Goal: Task Accomplishment & Management: Use online tool/utility

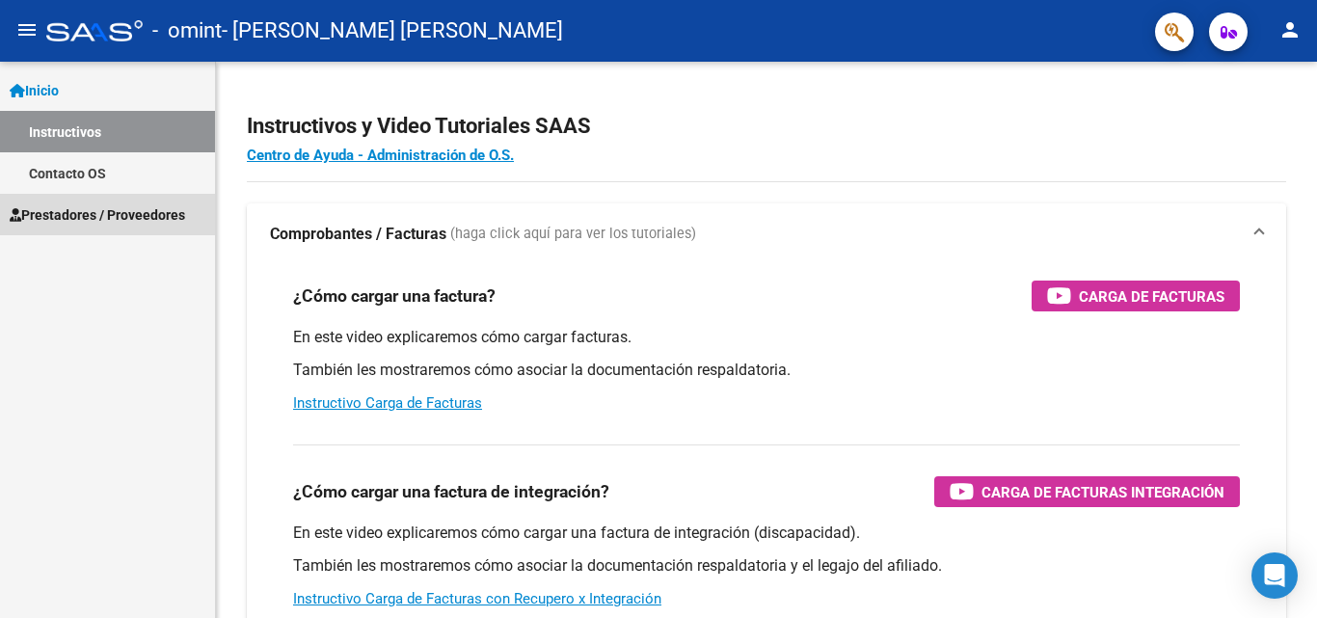
click at [135, 208] on span "Prestadores / Proveedores" at bounding box center [98, 214] width 176 height 21
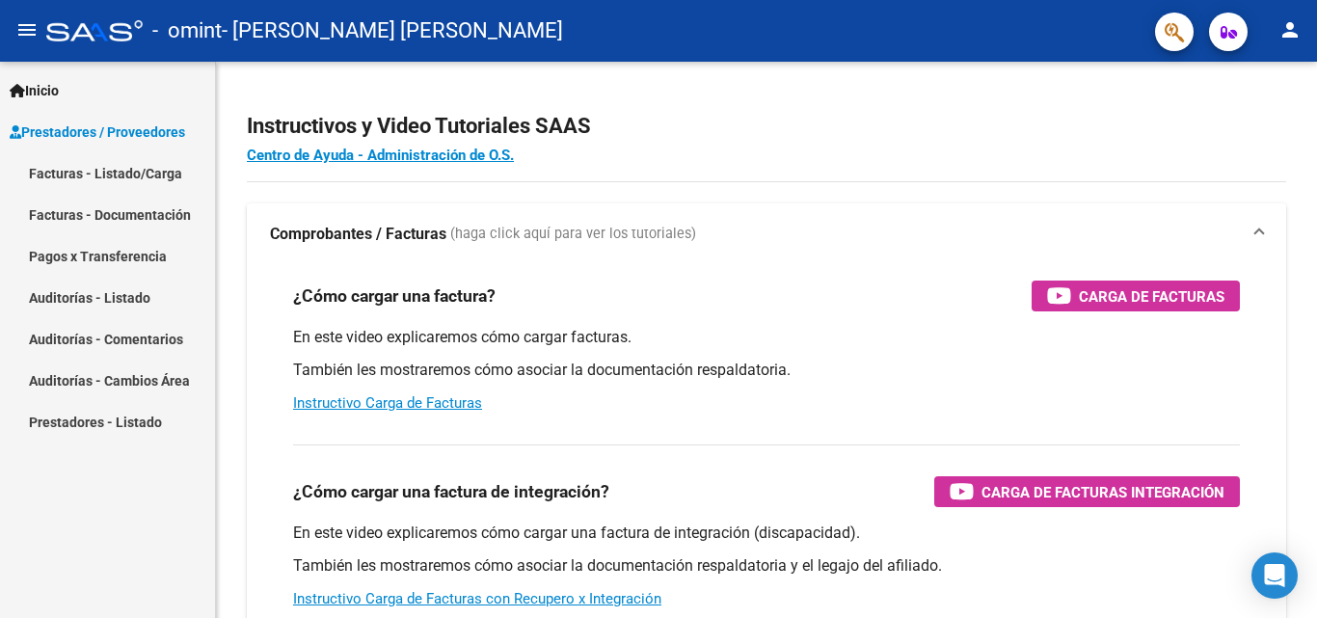
click at [126, 174] on link "Facturas - Listado/Carga" at bounding box center [107, 172] width 215 height 41
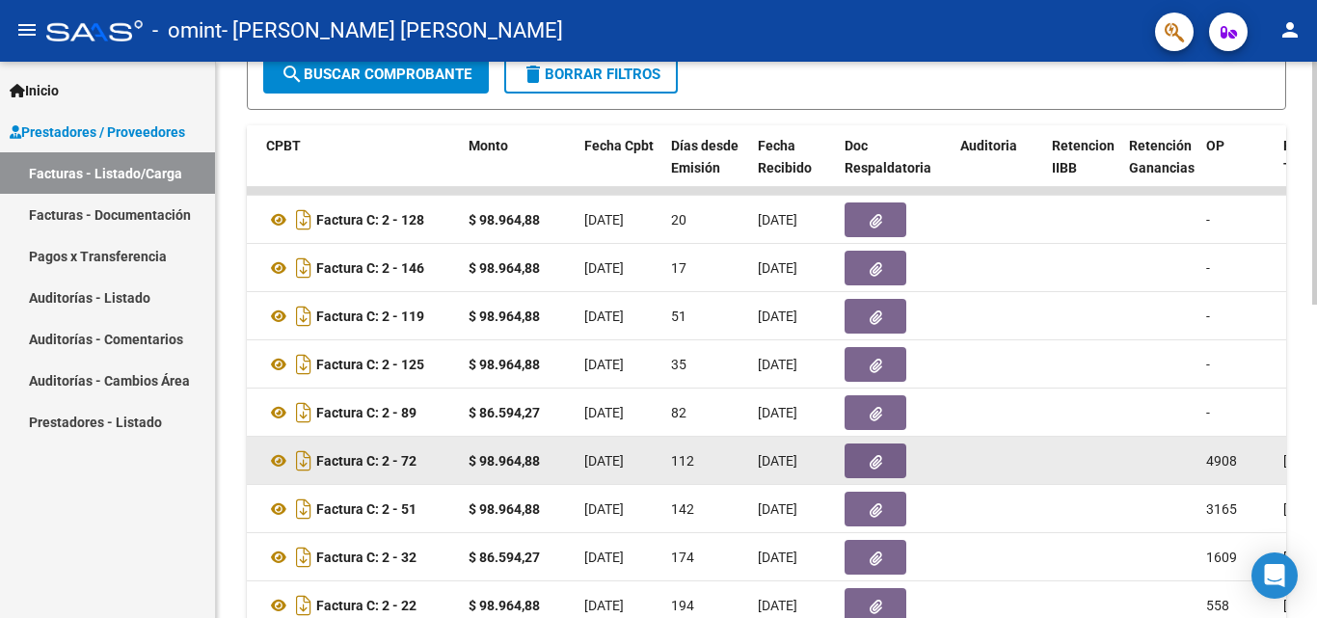
scroll to position [523, 0]
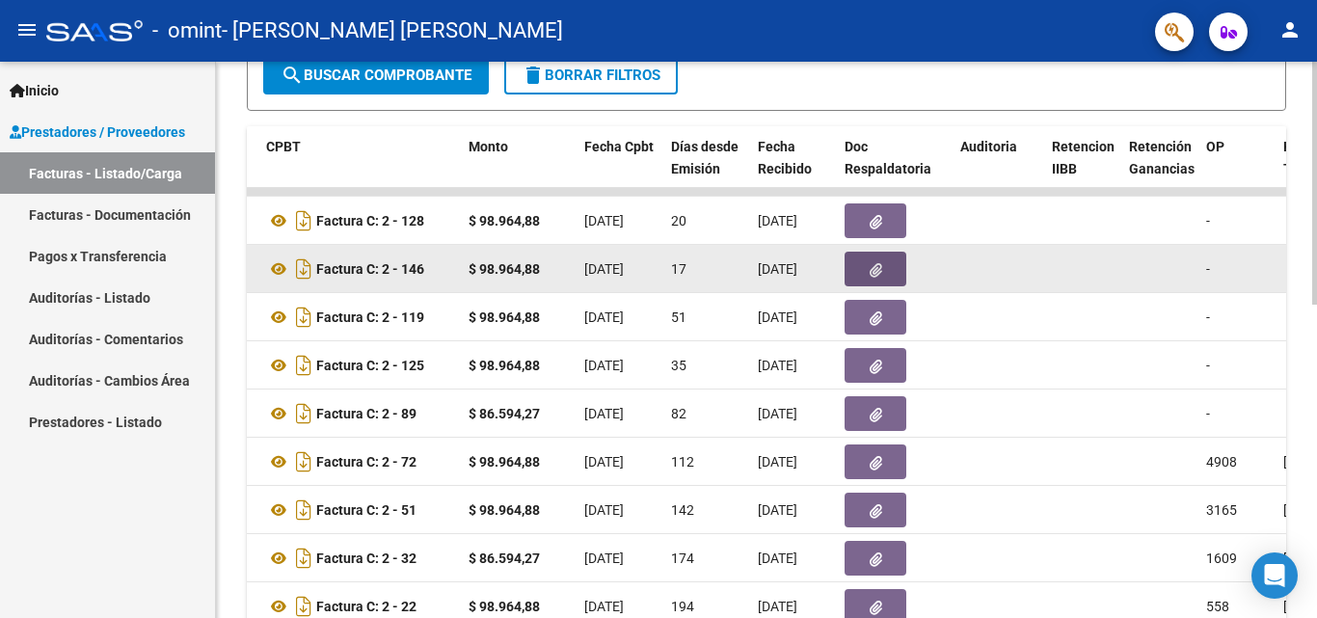
click at [878, 266] on icon "button" at bounding box center [876, 270] width 13 height 14
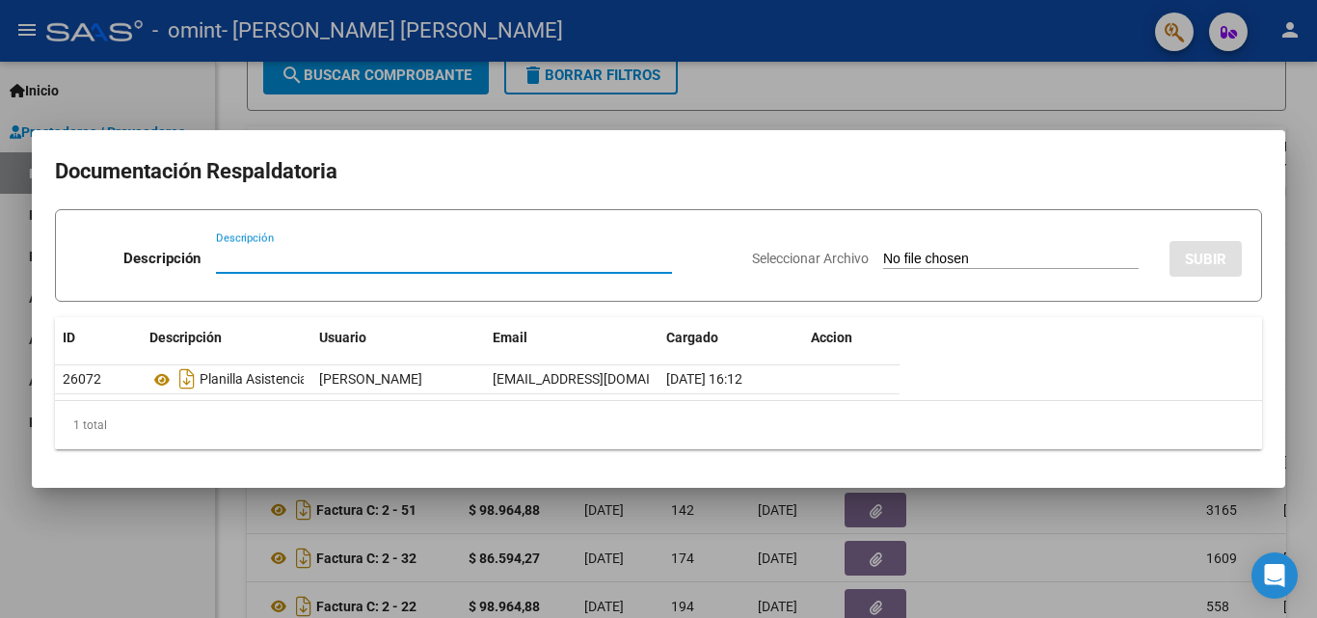
click at [743, 513] on div at bounding box center [658, 309] width 1317 height 618
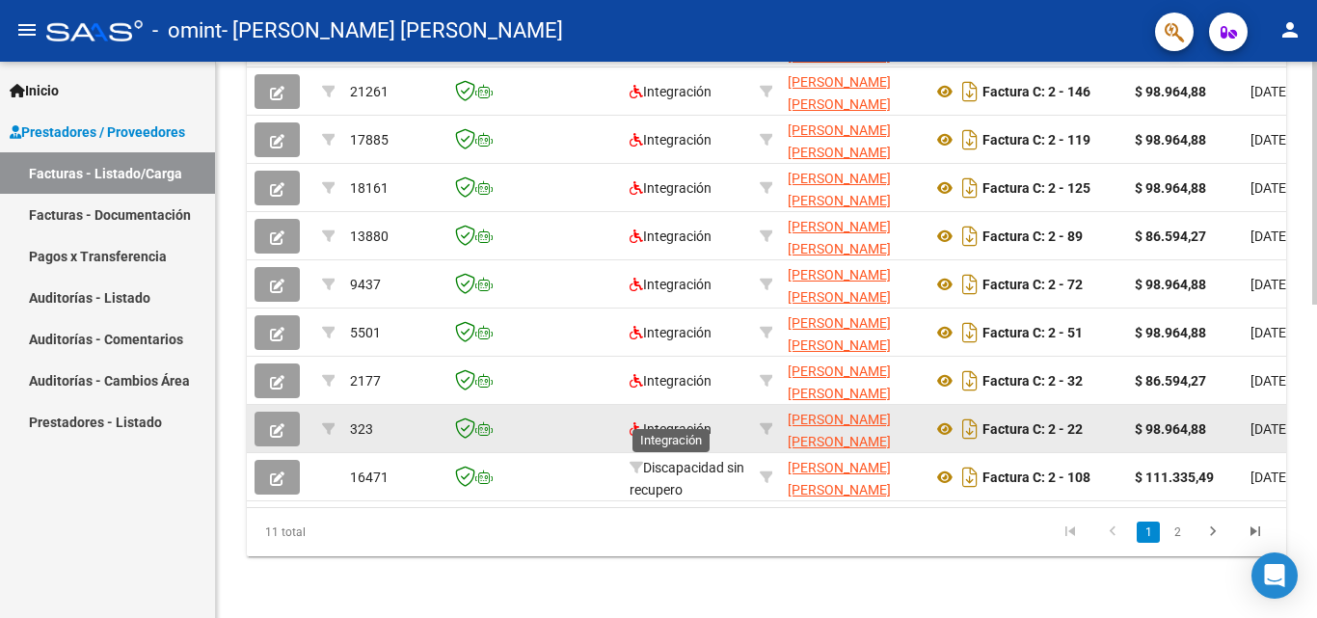
scroll to position [619, 0]
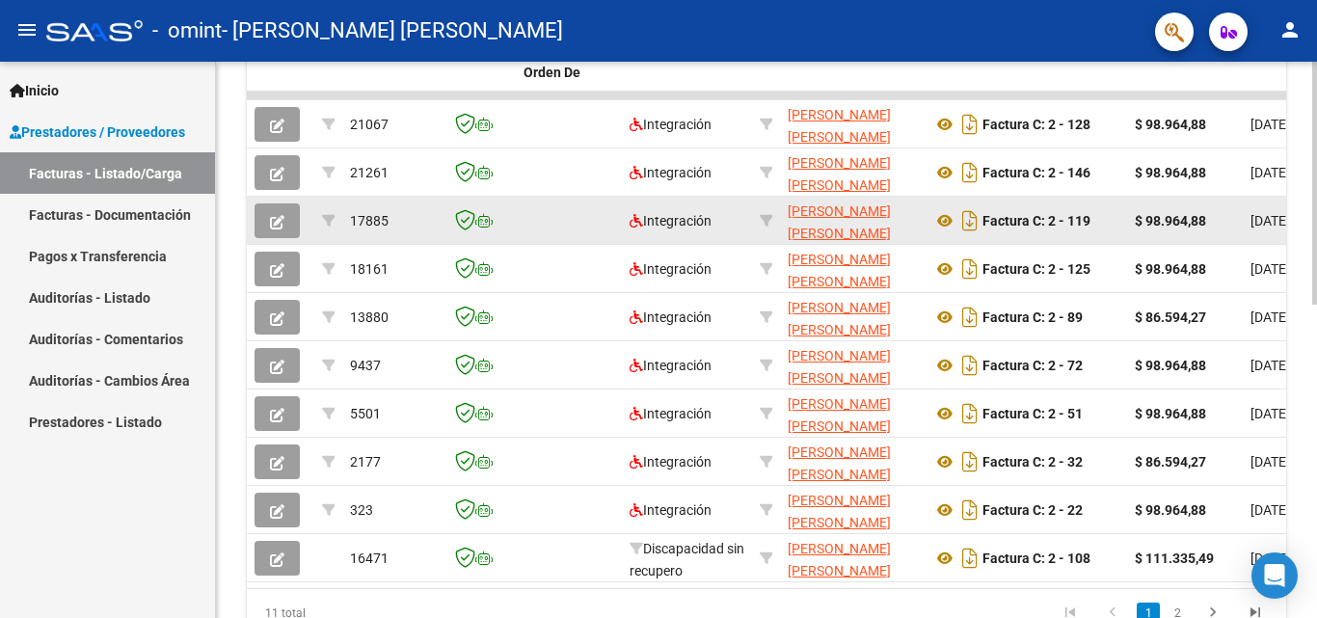
click at [276, 226] on icon "button" at bounding box center [277, 222] width 14 height 14
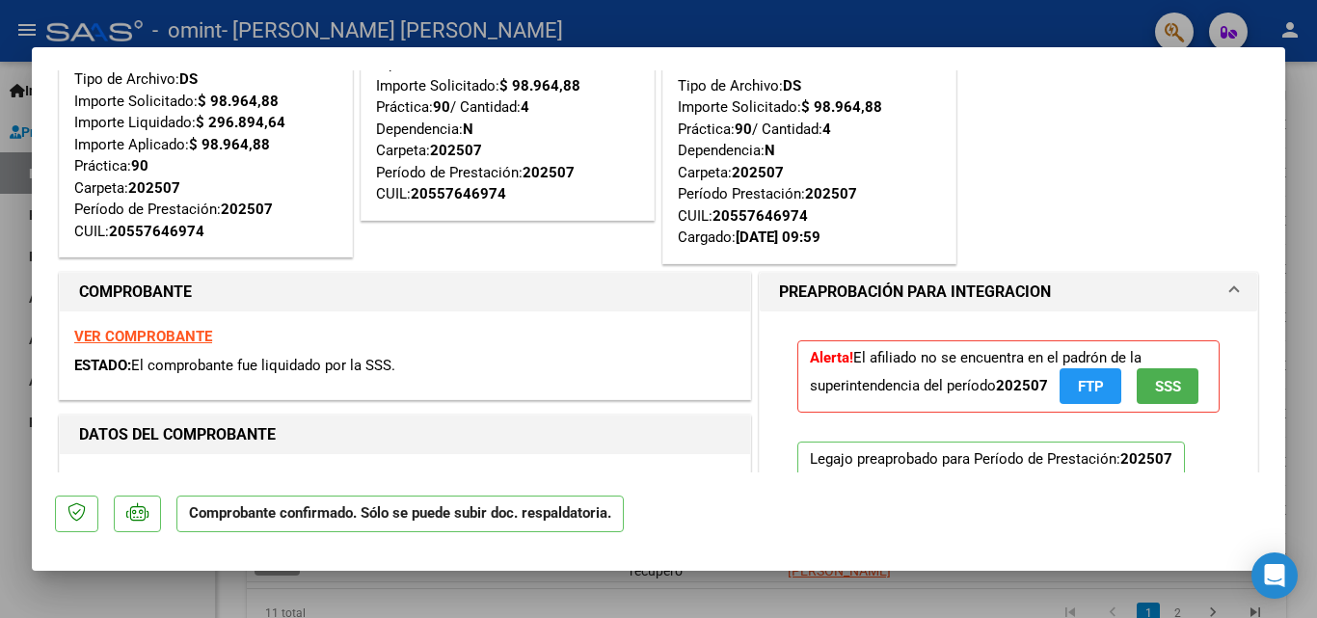
scroll to position [193, 0]
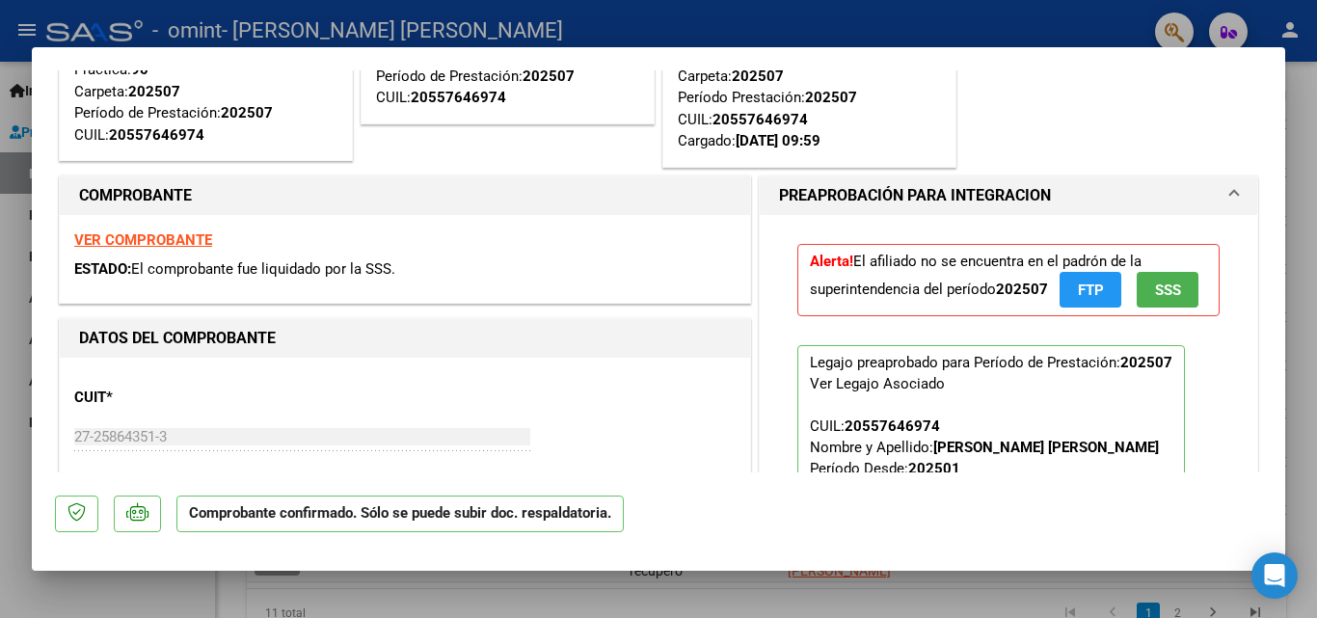
click at [1169, 284] on span "SSS" at bounding box center [1168, 290] width 26 height 17
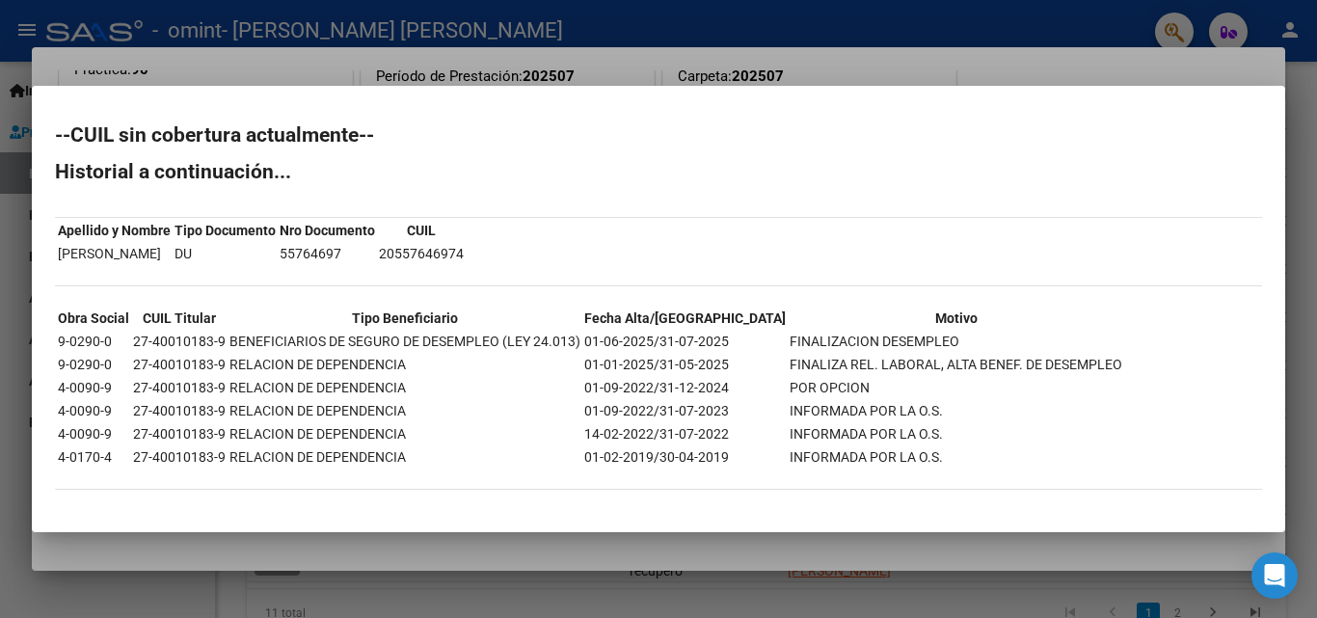
click at [853, 64] on div at bounding box center [658, 309] width 1317 height 618
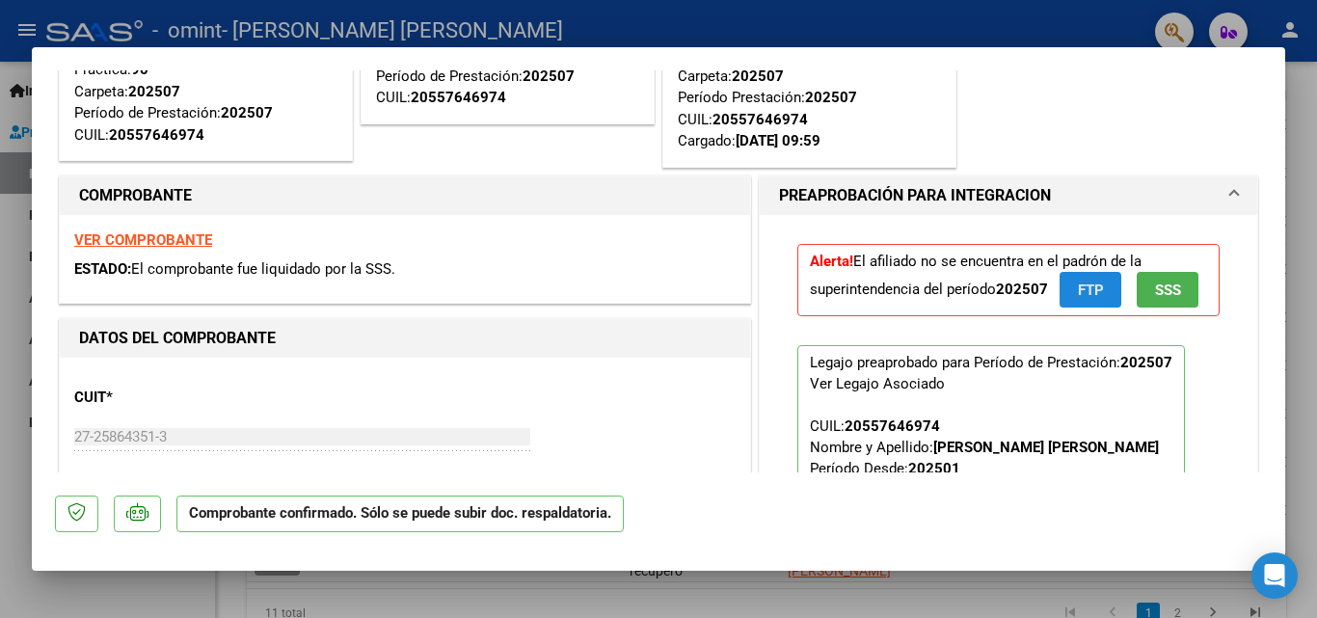
click at [1097, 296] on span "FTP" at bounding box center [1091, 290] width 26 height 17
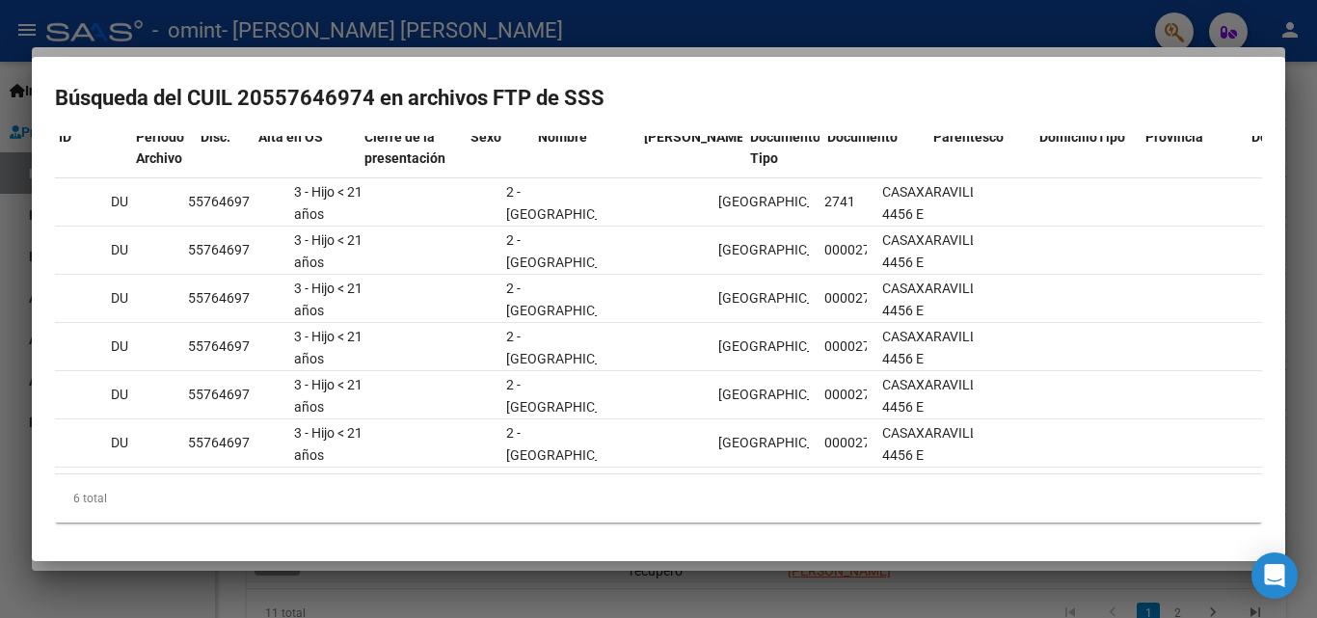
scroll to position [0, 0]
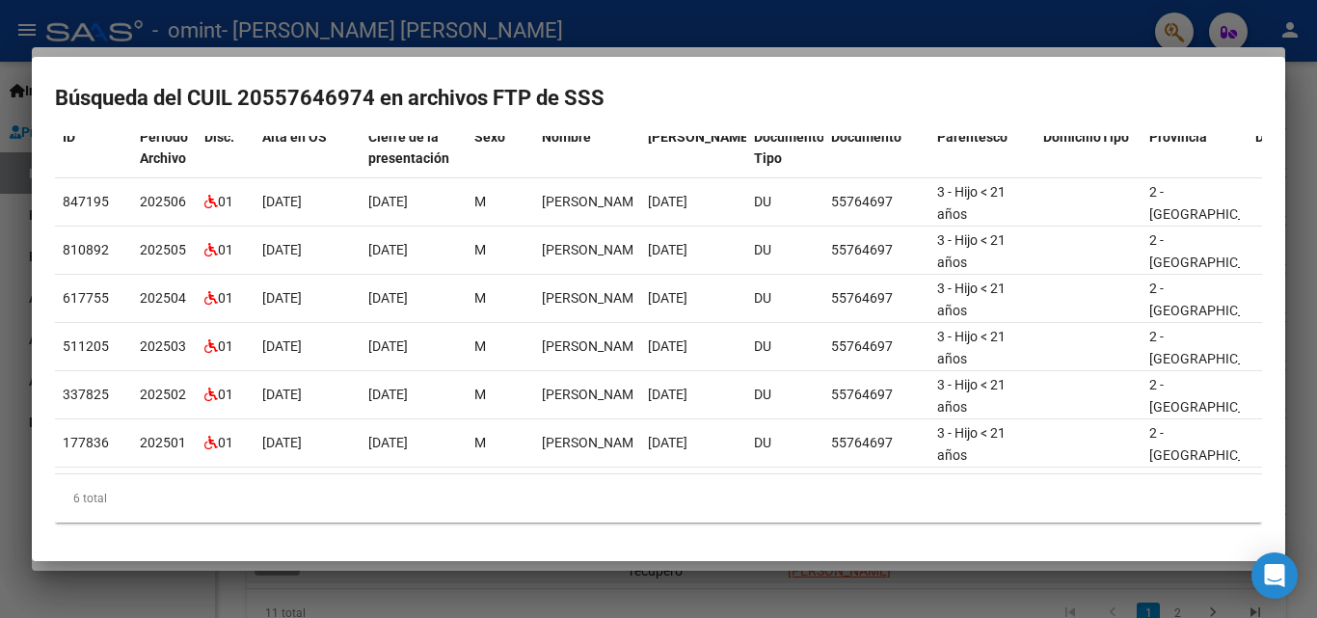
click at [751, 35] on div at bounding box center [658, 309] width 1317 height 618
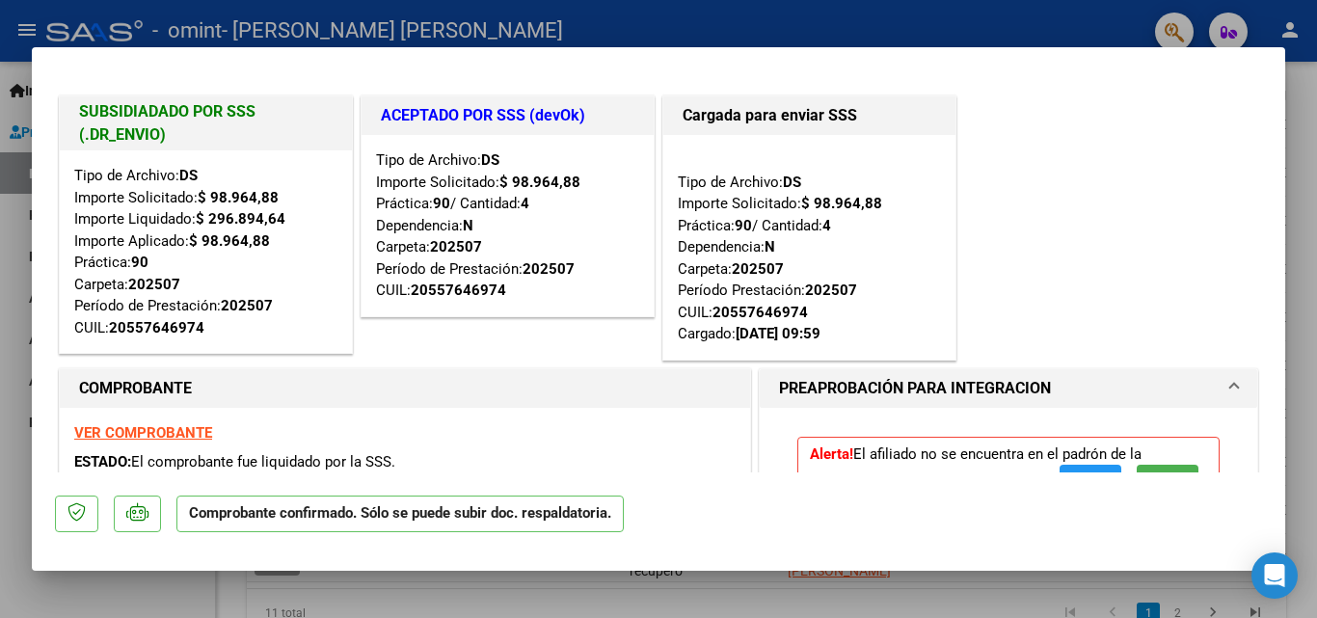
click at [789, 33] on div at bounding box center [658, 309] width 1317 height 618
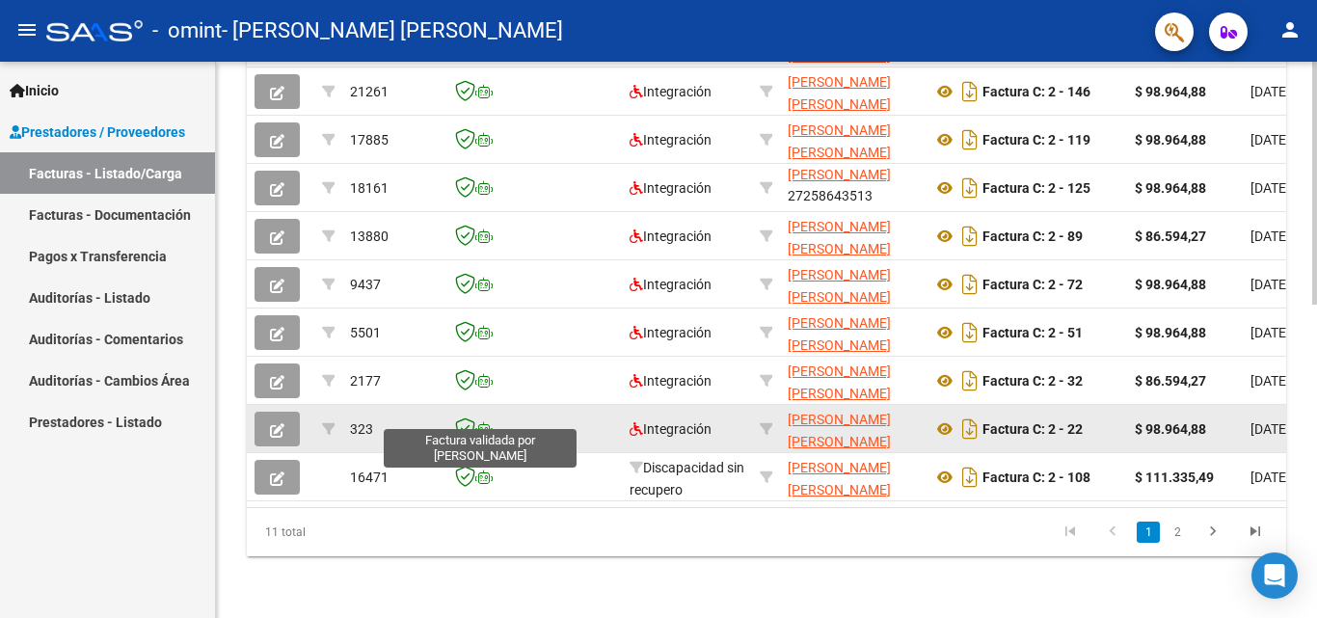
scroll to position [619, 0]
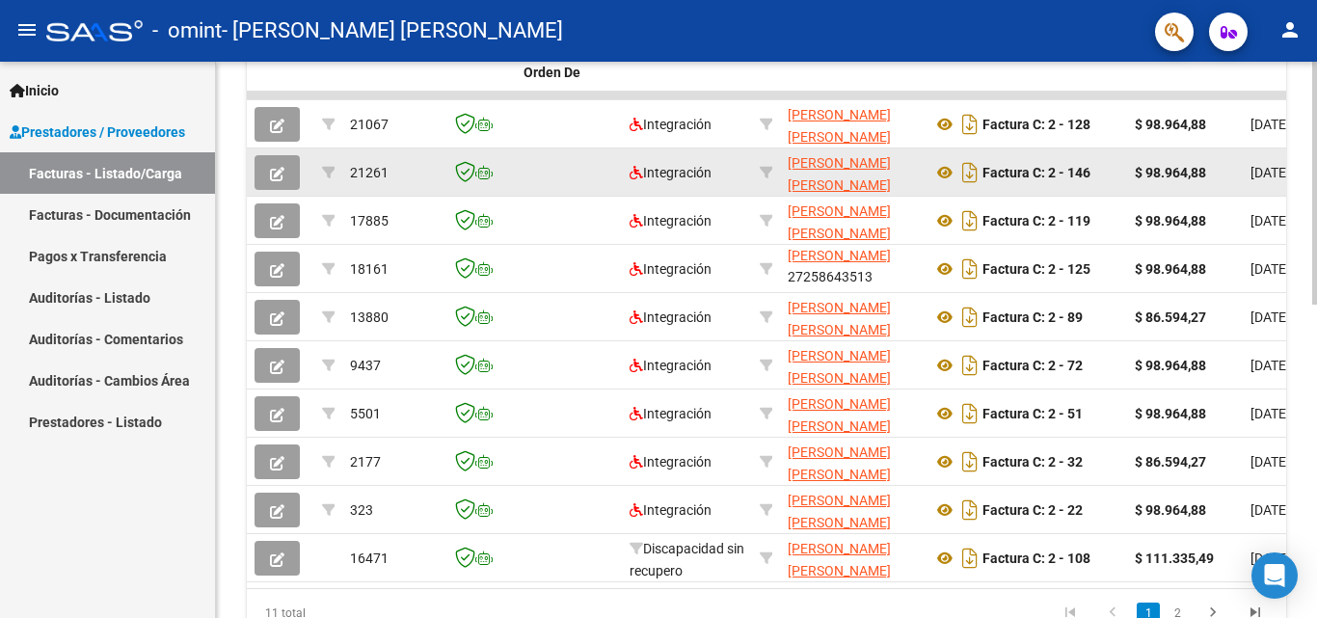
click at [280, 169] on icon "button" at bounding box center [277, 174] width 14 height 14
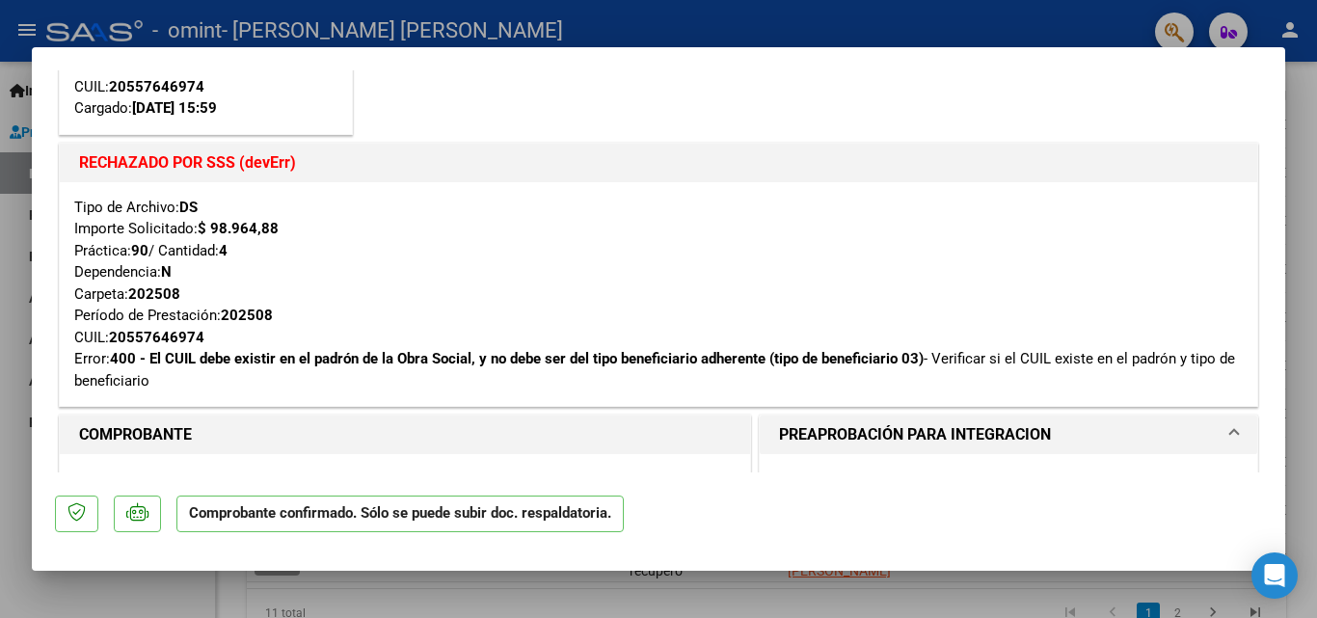
scroll to position [193, 0]
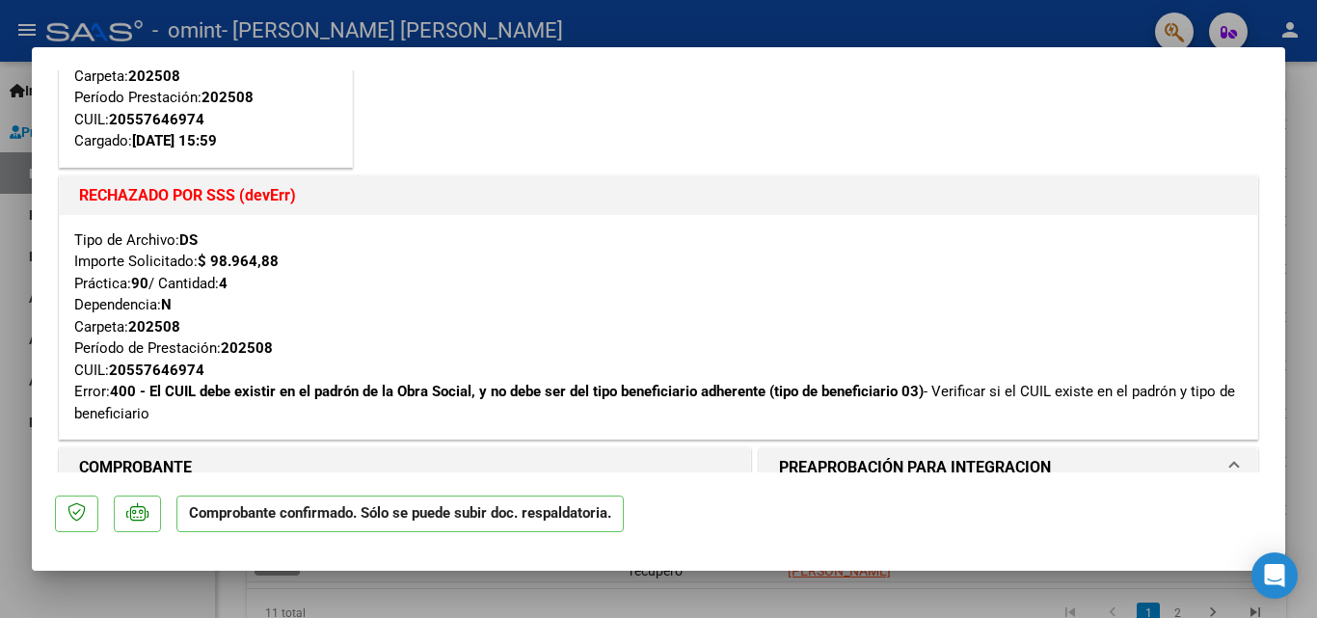
click at [1103, 27] on div at bounding box center [658, 309] width 1317 height 618
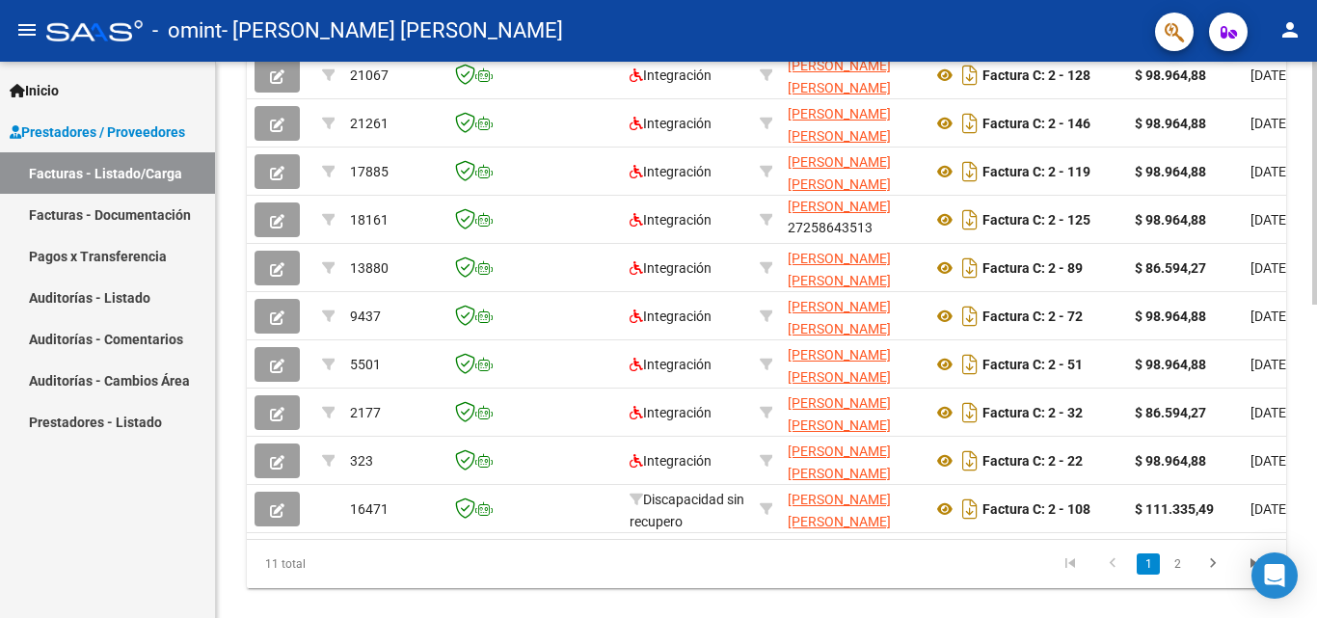
scroll to position [475, 0]
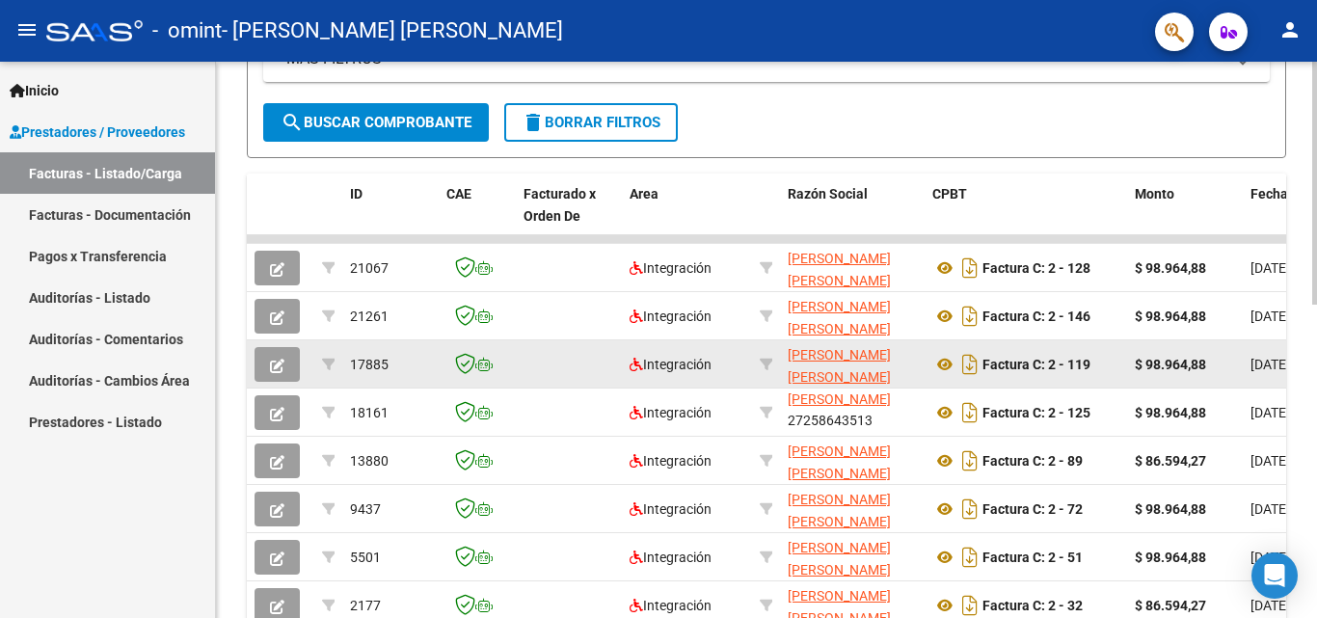
click at [284, 363] on button "button" at bounding box center [277, 364] width 45 height 35
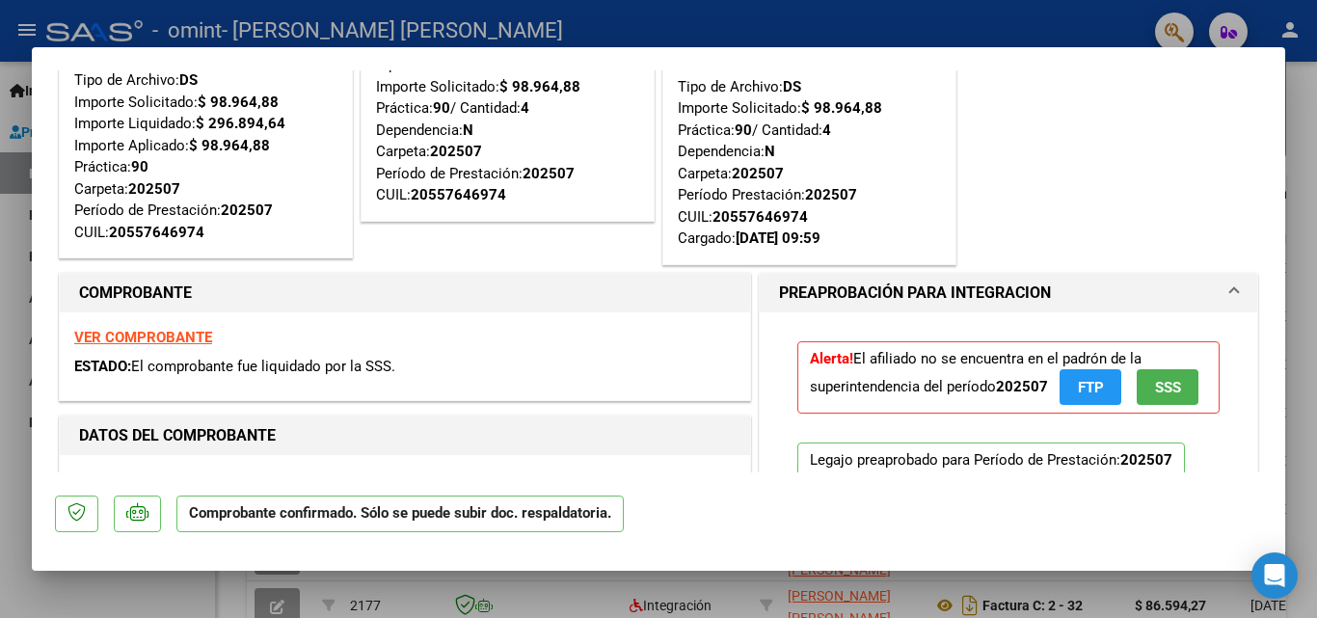
scroll to position [96, 0]
click at [20, 434] on div at bounding box center [658, 309] width 1317 height 618
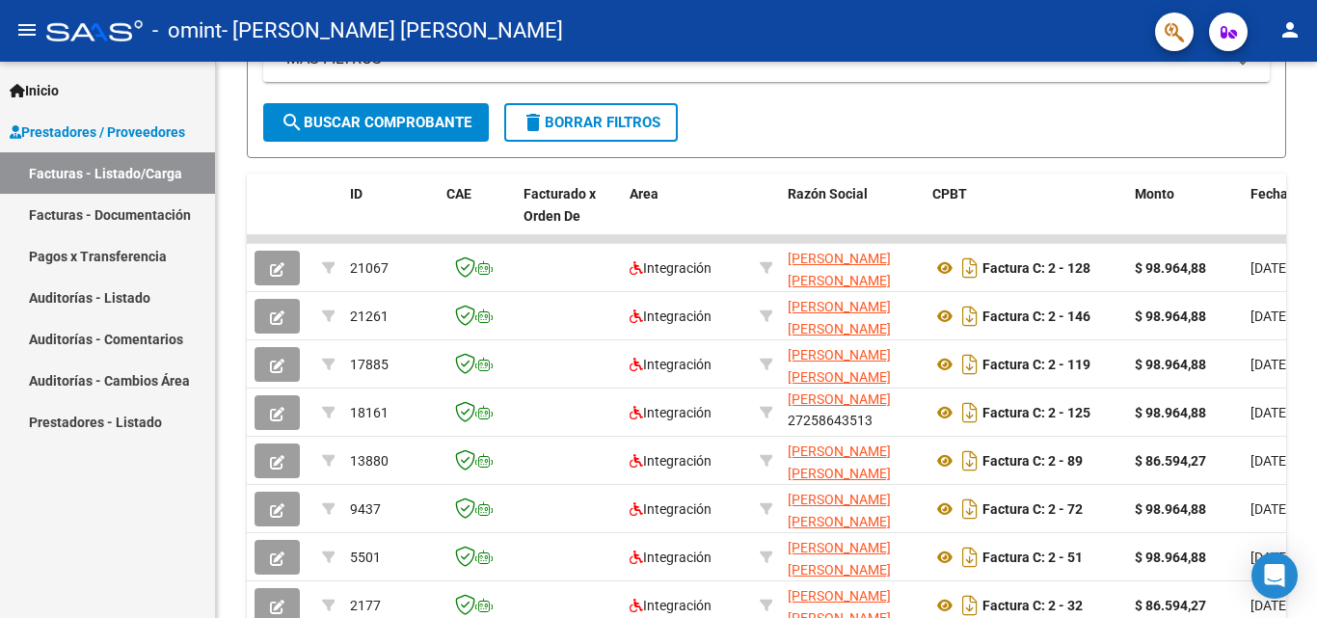
scroll to position [475, 0]
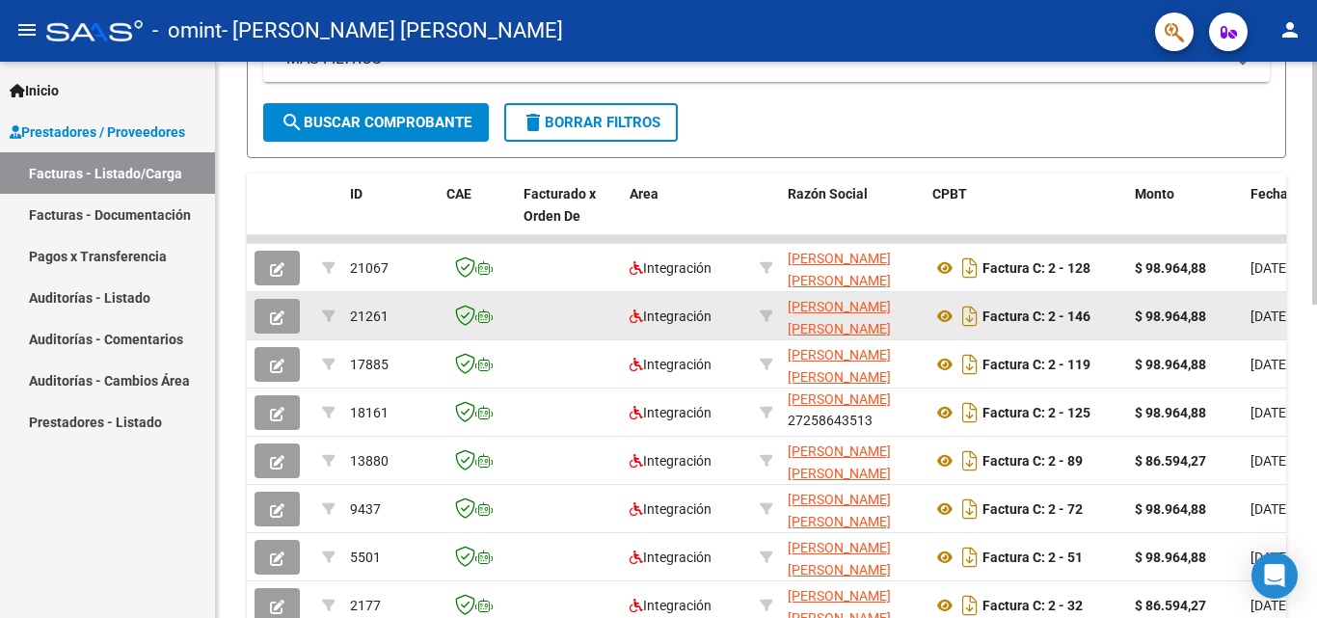
click at [275, 312] on icon "button" at bounding box center [277, 318] width 14 height 14
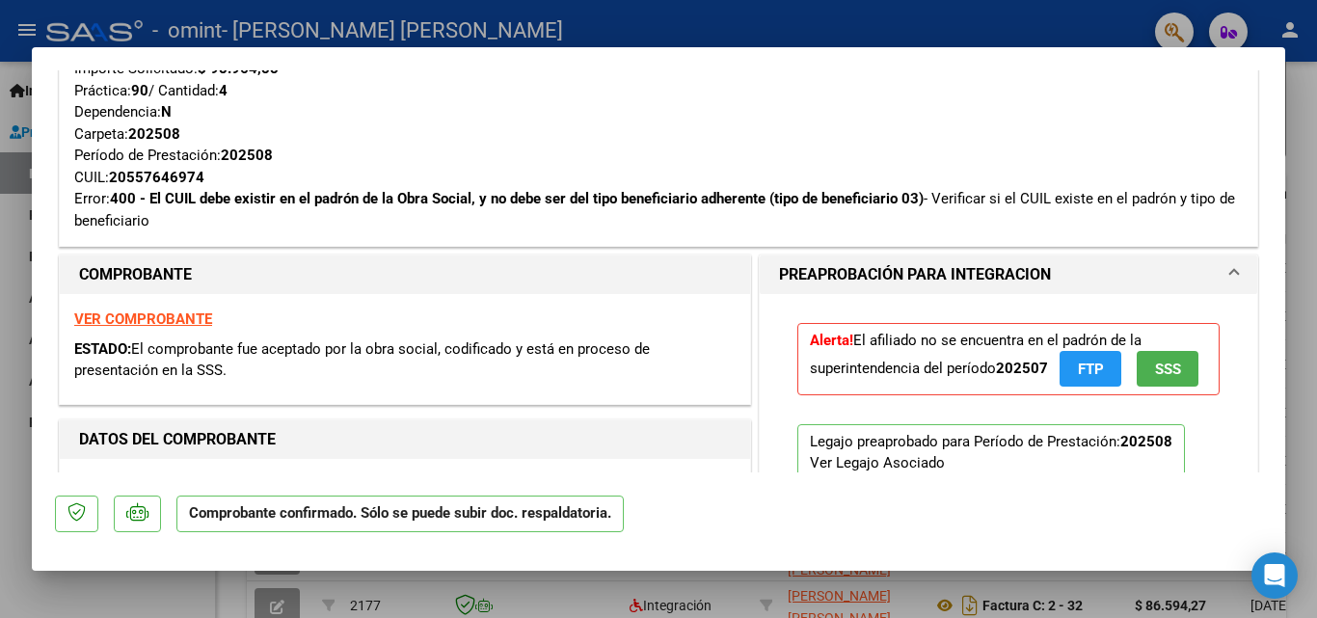
scroll to position [482, 0]
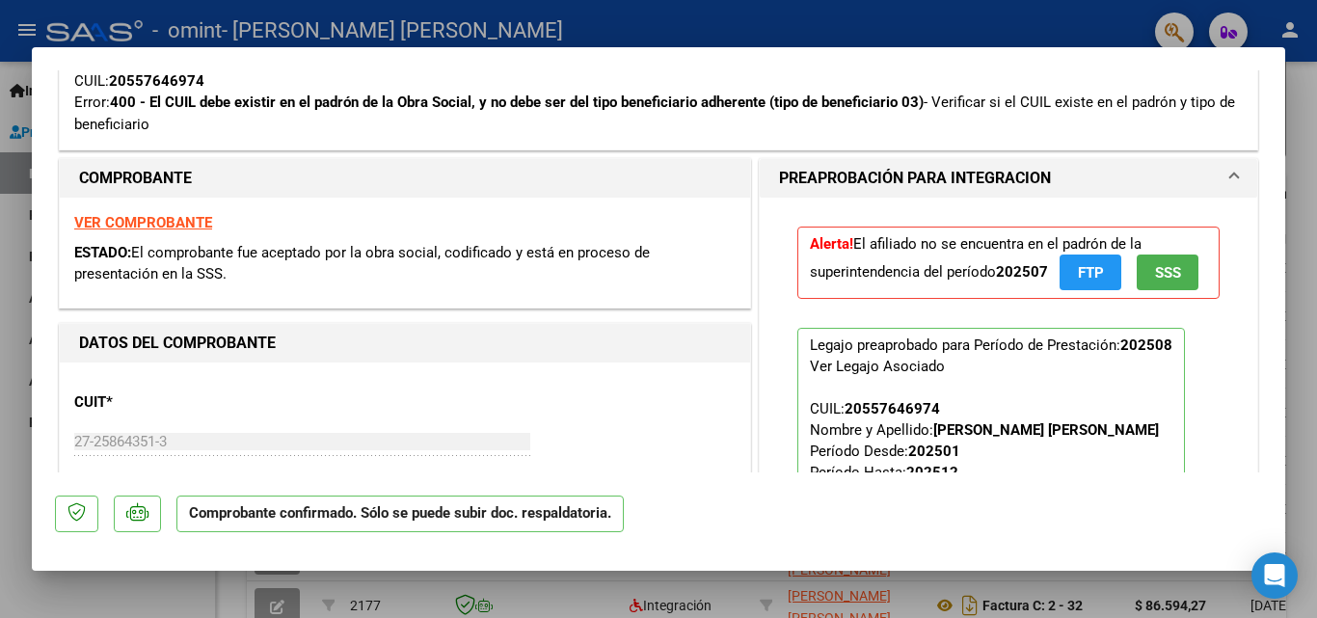
click at [688, 19] on div at bounding box center [658, 309] width 1317 height 618
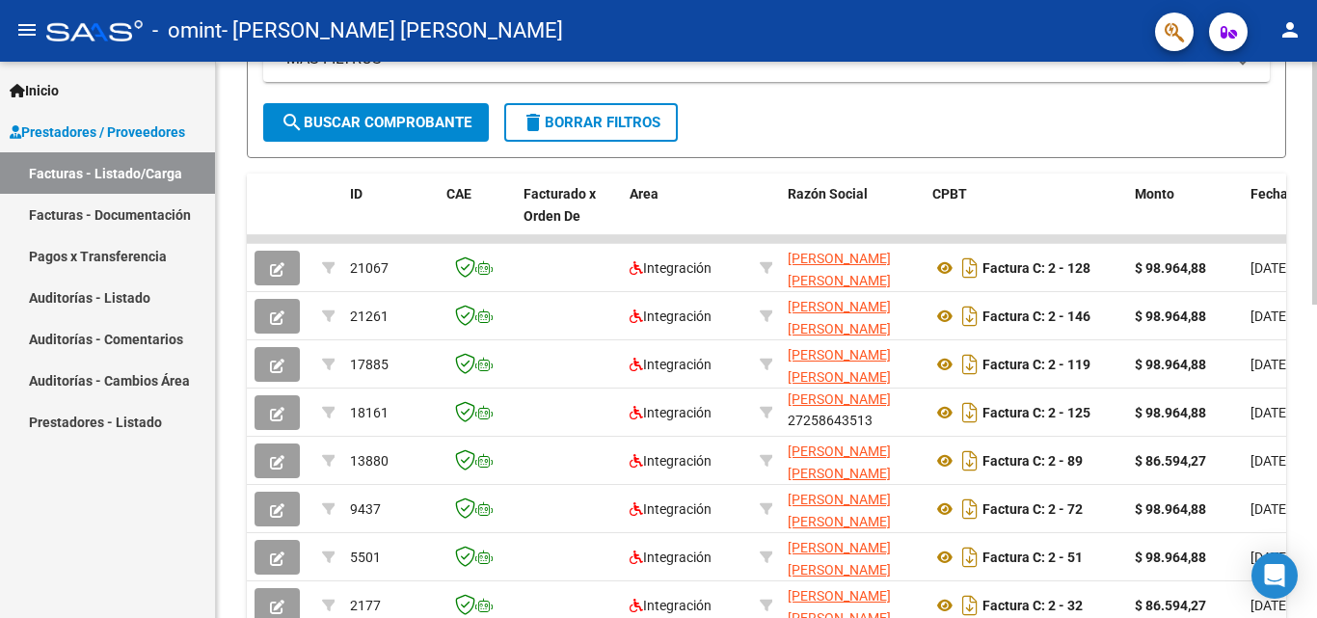
scroll to position [475, 0]
